Goal: Task Accomplishment & Management: Use online tool/utility

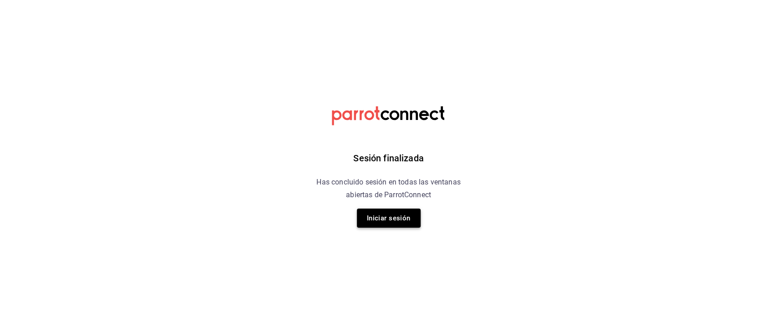
click at [390, 214] on button "Iniciar sesión" at bounding box center [389, 218] width 64 height 19
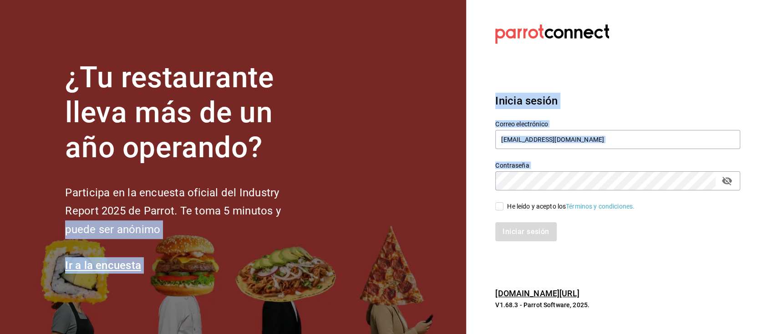
drag, startPoint x: 495, startPoint y: 205, endPoint x: 424, endPoint y: 212, distance: 70.8
click at [424, 212] on div "¿Tu restaurante lleva más de un año operando? Participa en la encuesta oficial …" at bounding box center [388, 167] width 777 height 334
click at [500, 208] on input "He leído y acepto los Términos y condiciones." at bounding box center [499, 207] width 8 height 8
checkbox input "true"
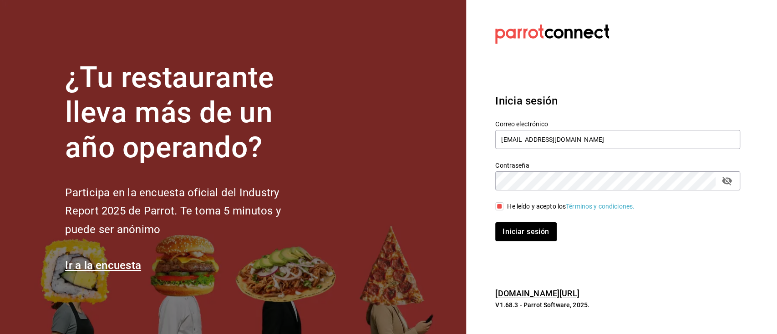
click at [513, 222] on div "Iniciar sesión" at bounding box center [612, 227] width 256 height 30
click at [515, 224] on button "Iniciar sesión" at bounding box center [526, 232] width 62 height 19
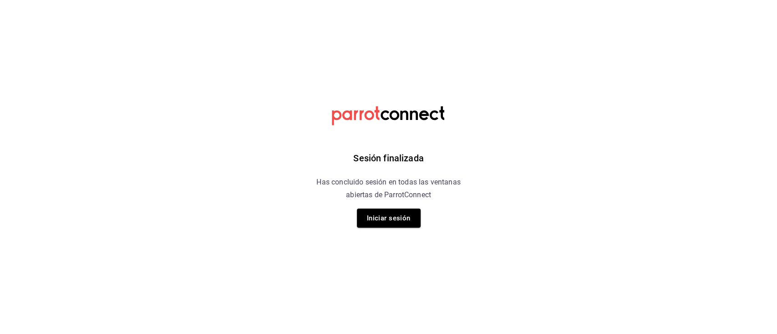
click at [415, 208] on div "Sesión finalizada Has concluido sesión en todas las ventanas abiertas de Parrot…" at bounding box center [389, 167] width 230 height 334
click at [411, 214] on button "Iniciar sesión" at bounding box center [389, 218] width 64 height 19
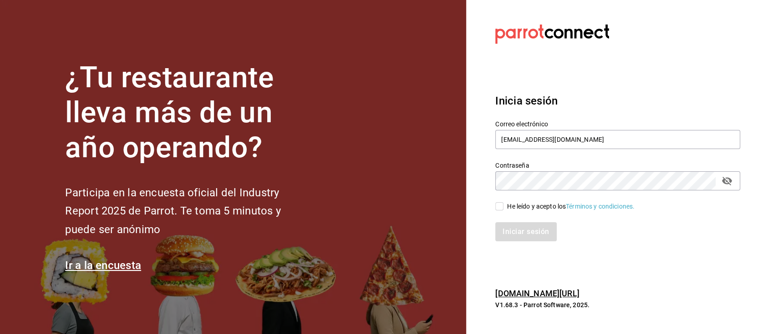
click at [498, 205] on input "He leído y acepto los Términos y condiciones." at bounding box center [499, 207] width 8 height 8
checkbox input "true"
click at [534, 239] on button "Iniciar sesión" at bounding box center [526, 232] width 62 height 19
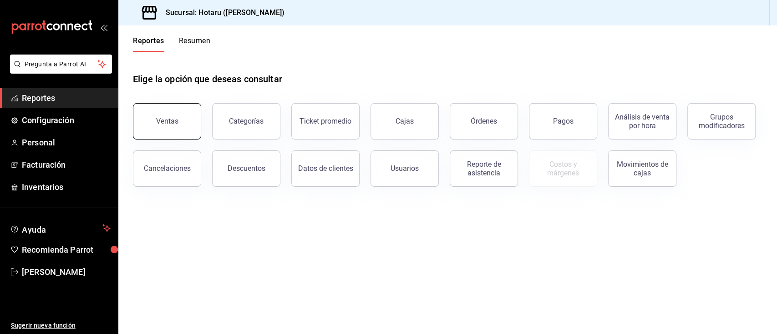
click at [170, 123] on div "Ventas" at bounding box center [167, 121] width 22 height 9
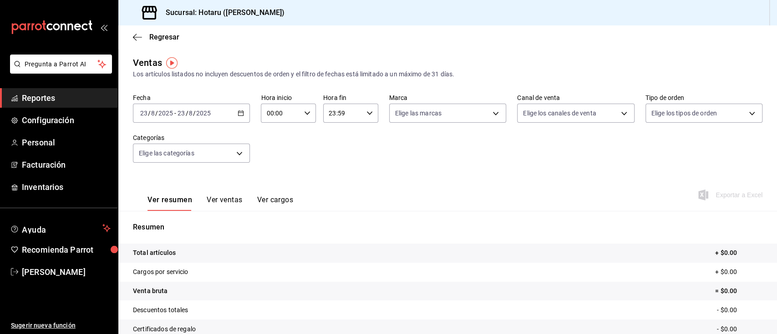
click at [241, 119] on div "2025-08-23 23 / 8 / 2025 - 2025-08-23 23 / 8 / 2025" at bounding box center [191, 113] width 117 height 19
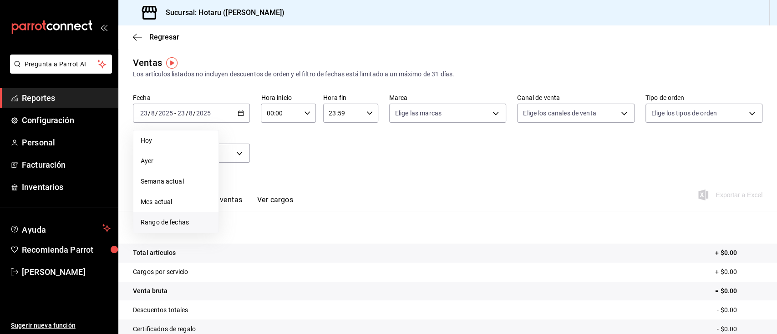
click at [179, 221] on span "Rango de fechas" at bounding box center [176, 223] width 71 height 10
click at [303, 233] on abbr "22" at bounding box center [302, 234] width 6 height 6
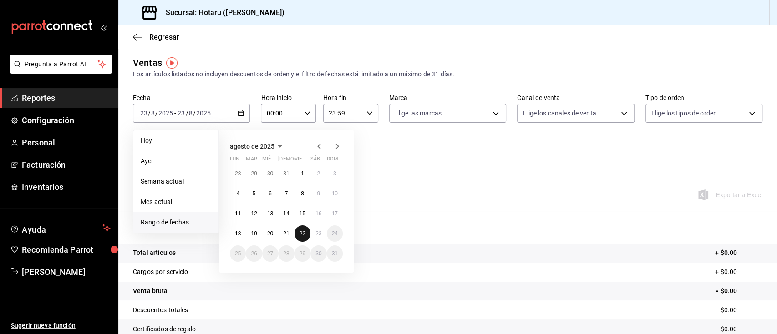
click at [303, 233] on abbr "22" at bounding box center [302, 234] width 6 height 6
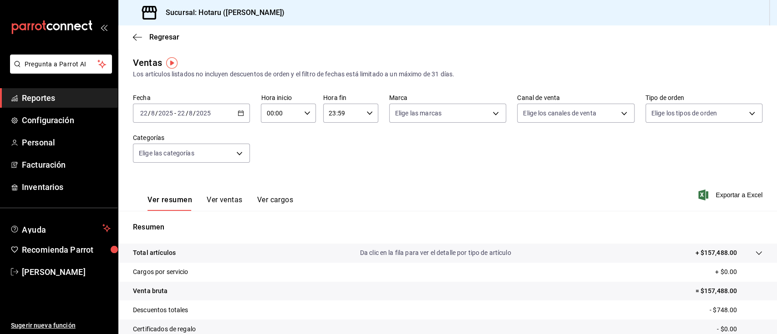
click at [245, 163] on div "Fecha 2025-08-22 22 / 8 / 2025 - 2025-08-22 22 / 8 / 2025 Hora inicio 00:00 Hor…" at bounding box center [447, 134] width 629 height 80
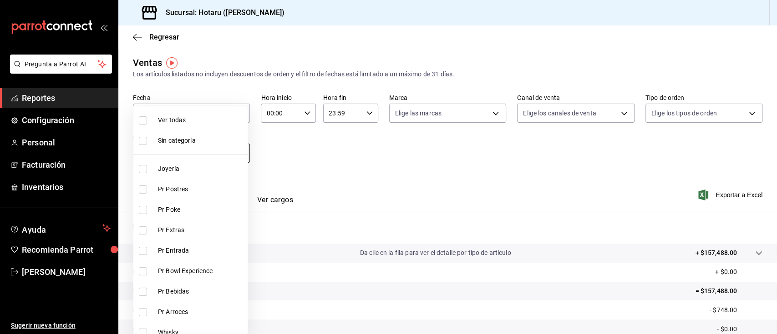
click at [237, 153] on body "Pregunta a Parrot AI Reportes Configuración Personal Facturación Inventarios Ay…" at bounding box center [388, 167] width 777 height 334
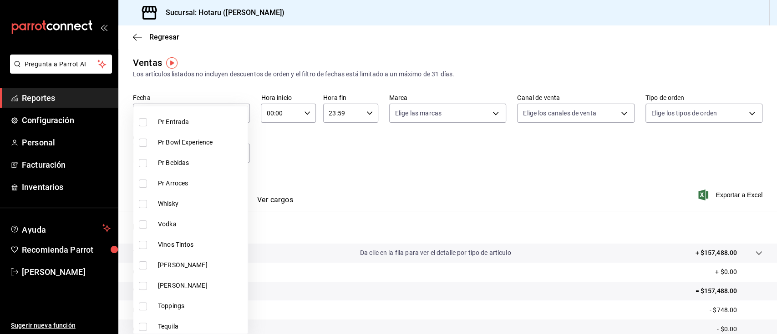
scroll to position [138, 0]
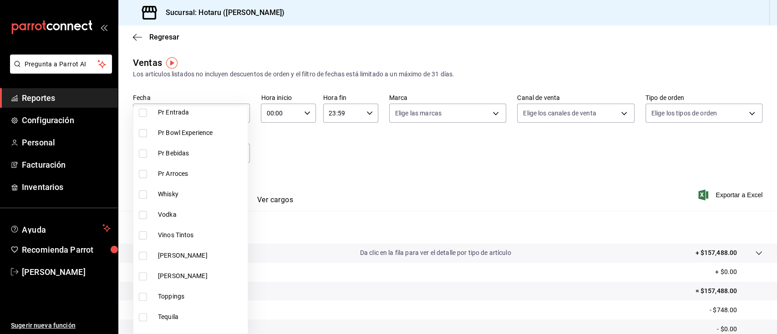
click at [142, 193] on input "checkbox" at bounding box center [143, 195] width 8 height 8
checkbox input "true"
type input "c30ed8e5-0cfd-4b33-9d47-8ac3b5bd6514"
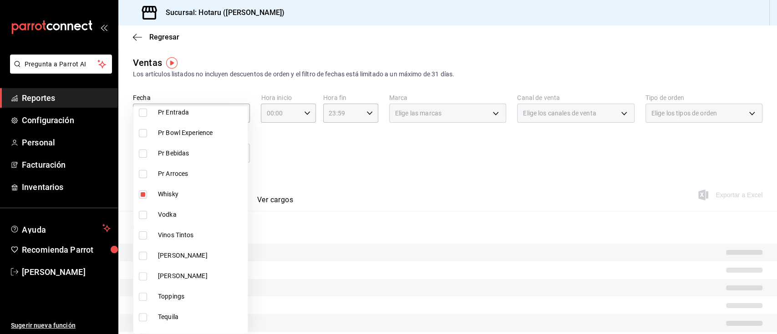
click at [142, 211] on input "checkbox" at bounding box center [143, 215] width 8 height 8
checkbox input "true"
type input "c30ed8e5-0cfd-4b33-9d47-8ac3b5bd6514,92860bc8-fcc6-463b-ac1d-49bdcce8ecca"
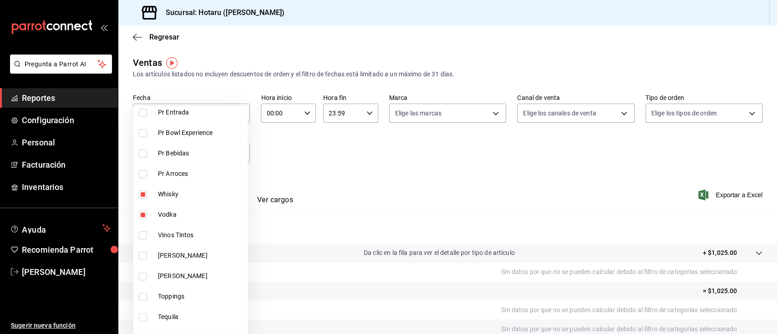
click at [144, 233] on input "checkbox" at bounding box center [143, 236] width 8 height 8
checkbox input "true"
type input "c30ed8e5-0cfd-4b33-9d47-8ac3b5bd6514,92860bc8-fcc6-463b-ac1d-49bdcce8ecca,d3b0d…"
click at [145, 254] on input "checkbox" at bounding box center [143, 256] width 8 height 8
checkbox input "true"
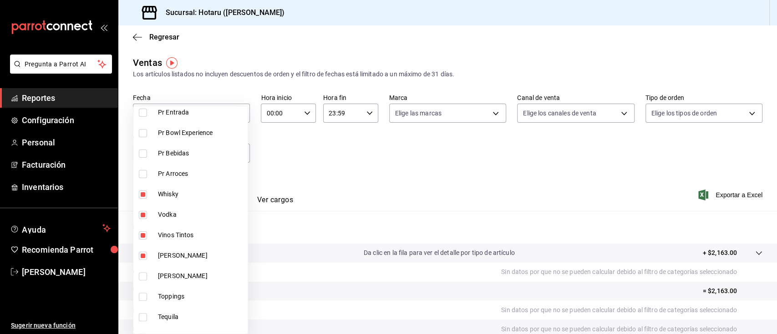
click at [138, 281] on li "Vino Blanco" at bounding box center [190, 276] width 114 height 20
type input "c30ed8e5-0cfd-4b33-9d47-8ac3b5bd6514,92860bc8-fcc6-463b-ac1d-49bdcce8ecca,d3b0d…"
checkbox input "true"
click at [142, 319] on input "checkbox" at bounding box center [143, 318] width 8 height 8
checkbox input "true"
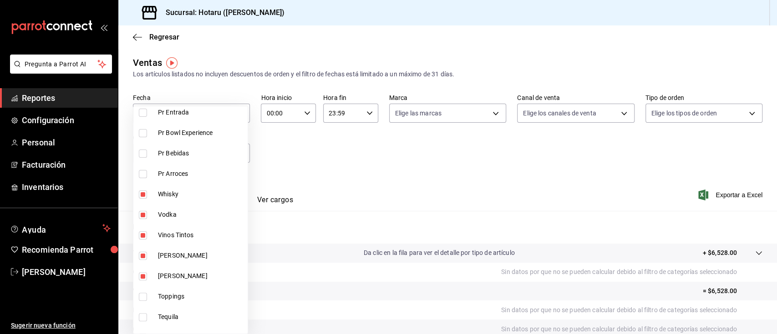
type input "c30ed8e5-0cfd-4b33-9d47-8ac3b5bd6514,92860bc8-fcc6-463b-ac1d-49bdcce8ecca,d3b0d…"
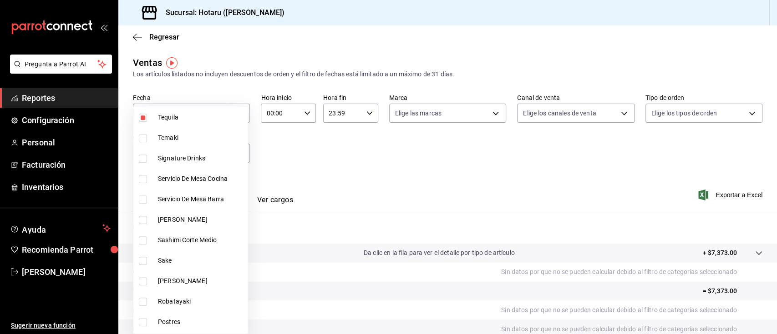
scroll to position [351, 0]
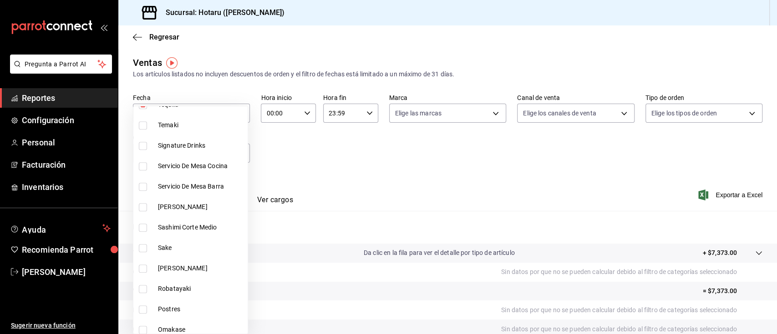
click at [143, 149] on input "checkbox" at bounding box center [143, 146] width 8 height 8
checkbox input "true"
type input "c30ed8e5-0cfd-4b33-9d47-8ac3b5bd6514,92860bc8-fcc6-463b-ac1d-49bdcce8ecca,d3b0d…"
click at [144, 246] on input "checkbox" at bounding box center [143, 248] width 8 height 8
checkbox input "true"
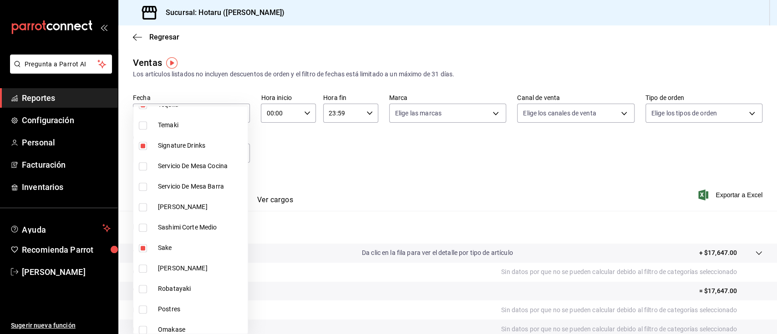
click at [141, 277] on li "Ron" at bounding box center [190, 268] width 114 height 20
type input "c30ed8e5-0cfd-4b33-9d47-8ac3b5bd6514,92860bc8-fcc6-463b-ac1d-49bdcce8ecca,d3b0d…"
checkbox input "true"
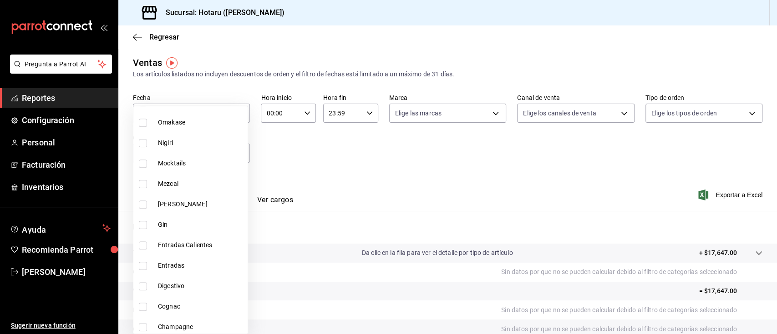
scroll to position [565, 0]
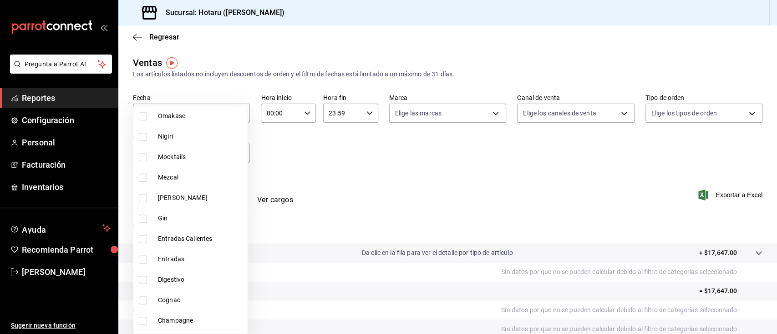
click at [140, 162] on li "Mocktails" at bounding box center [190, 157] width 114 height 20
type input "c30ed8e5-0cfd-4b33-9d47-8ac3b5bd6514,92860bc8-fcc6-463b-ac1d-49bdcce8ecca,d3b0d…"
checkbox input "true"
click at [142, 174] on input "checkbox" at bounding box center [143, 178] width 8 height 8
checkbox input "true"
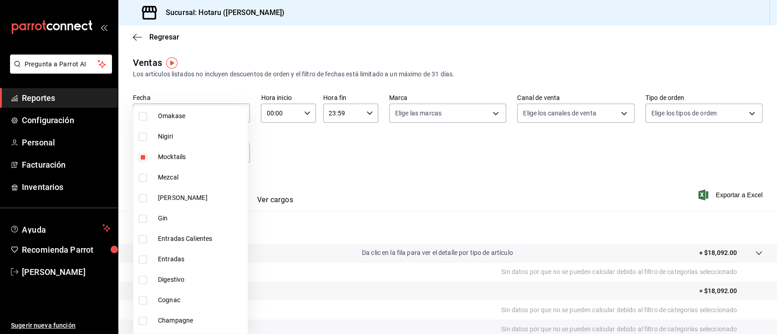
type input "c30ed8e5-0cfd-4b33-9d47-8ac3b5bd6514,92860bc8-fcc6-463b-ac1d-49bdcce8ecca,d3b0d…"
click at [144, 219] on input "checkbox" at bounding box center [143, 219] width 8 height 8
checkbox input "true"
type input "c30ed8e5-0cfd-4b33-9d47-8ac3b5bd6514,92860bc8-fcc6-463b-ac1d-49bdcce8ecca,d3b0d…"
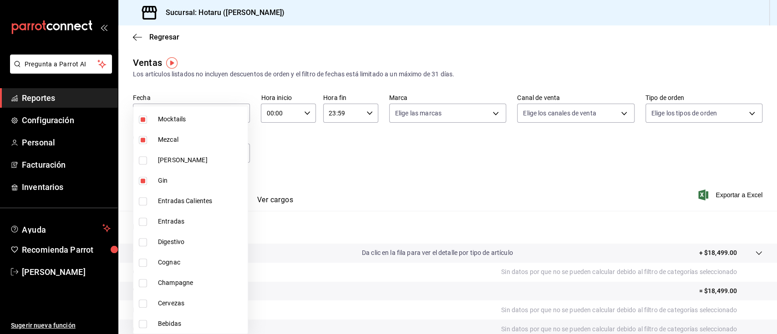
click at [145, 243] on input "checkbox" at bounding box center [143, 242] width 8 height 8
checkbox input "true"
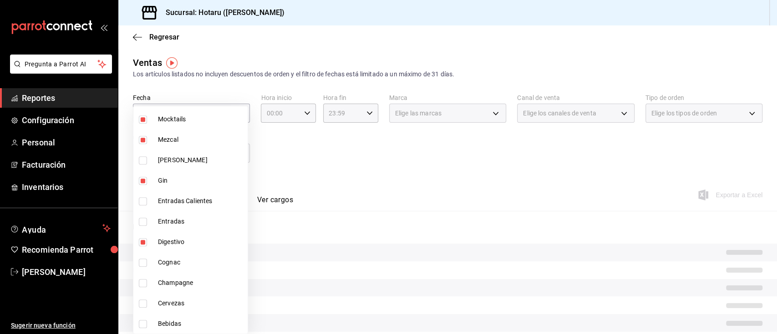
click at [146, 257] on li "Cognac" at bounding box center [190, 263] width 114 height 20
type input "c30ed8e5-0cfd-4b33-9d47-8ac3b5bd6514,92860bc8-fcc6-463b-ac1d-49bdcce8ecca,d3b0d…"
checkbox input "true"
click at [145, 276] on li "Champagne" at bounding box center [190, 283] width 114 height 20
type input "c30ed8e5-0cfd-4b33-9d47-8ac3b5bd6514,92860bc8-fcc6-463b-ac1d-49bdcce8ecca,d3b0d…"
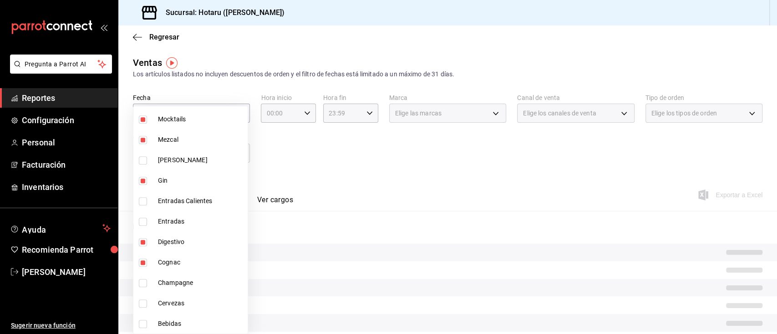
checkbox input "true"
click at [145, 307] on input "checkbox" at bounding box center [143, 304] width 8 height 8
checkbox input "true"
type input "c30ed8e5-0cfd-4b33-9d47-8ac3b5bd6514,92860bc8-fcc6-463b-ac1d-49bdcce8ecca,d3b0d…"
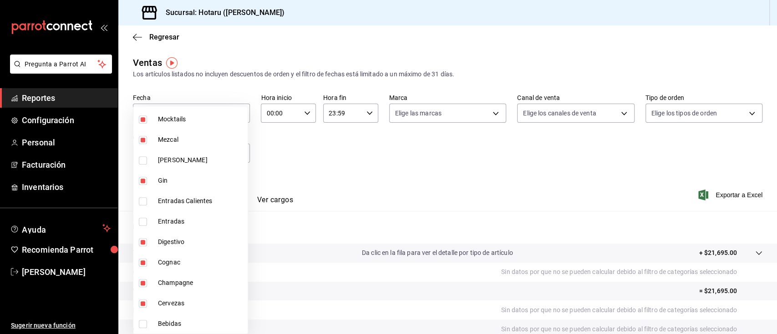
click at [145, 324] on input "checkbox" at bounding box center [143, 324] width 8 height 8
checkbox input "true"
type input "c30ed8e5-0cfd-4b33-9d47-8ac3b5bd6514,92860bc8-fcc6-463b-ac1d-49bdcce8ecca,d3b0d…"
click at [547, 218] on div at bounding box center [388, 167] width 777 height 334
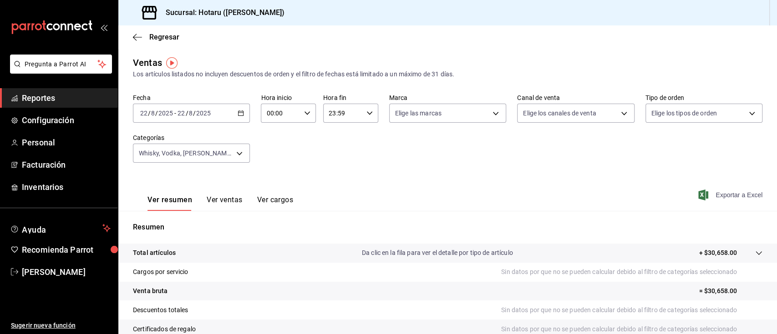
click at [728, 196] on span "Exportar a Excel" at bounding box center [731, 195] width 62 height 11
